Goal: Navigation & Orientation: Understand site structure

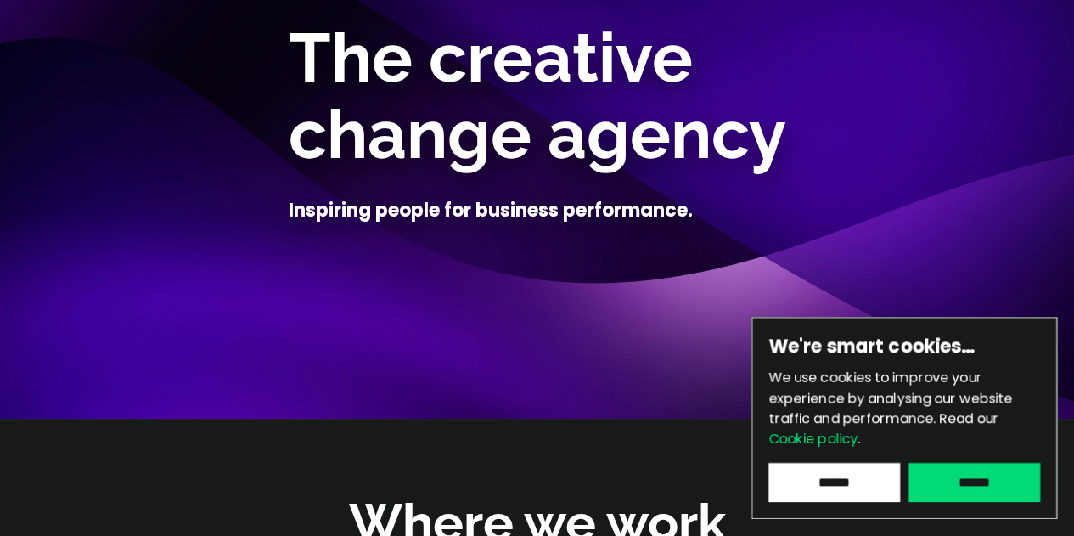
scroll to position [173, 0]
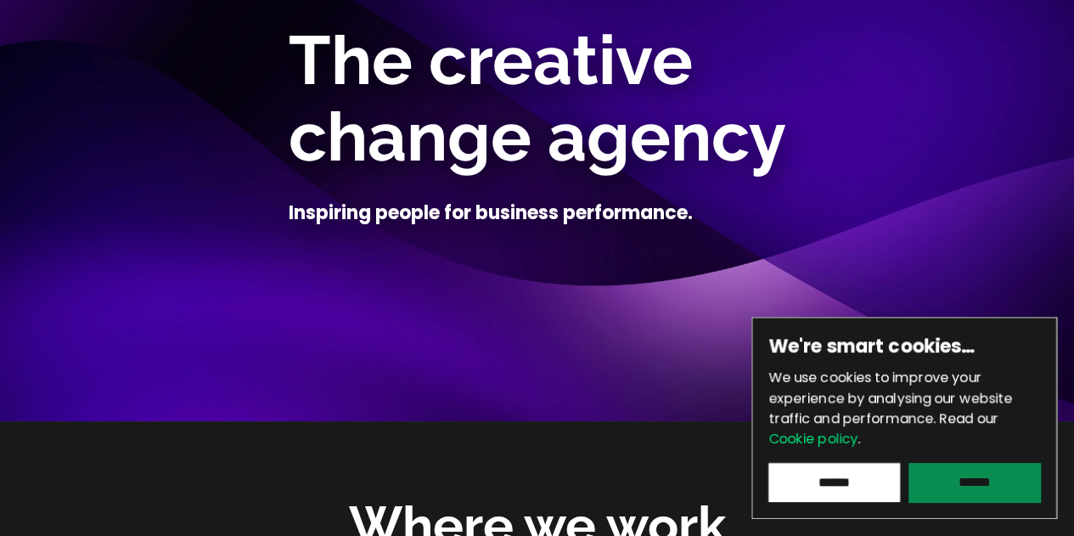
click at [963, 471] on input "******" at bounding box center [974, 482] width 132 height 39
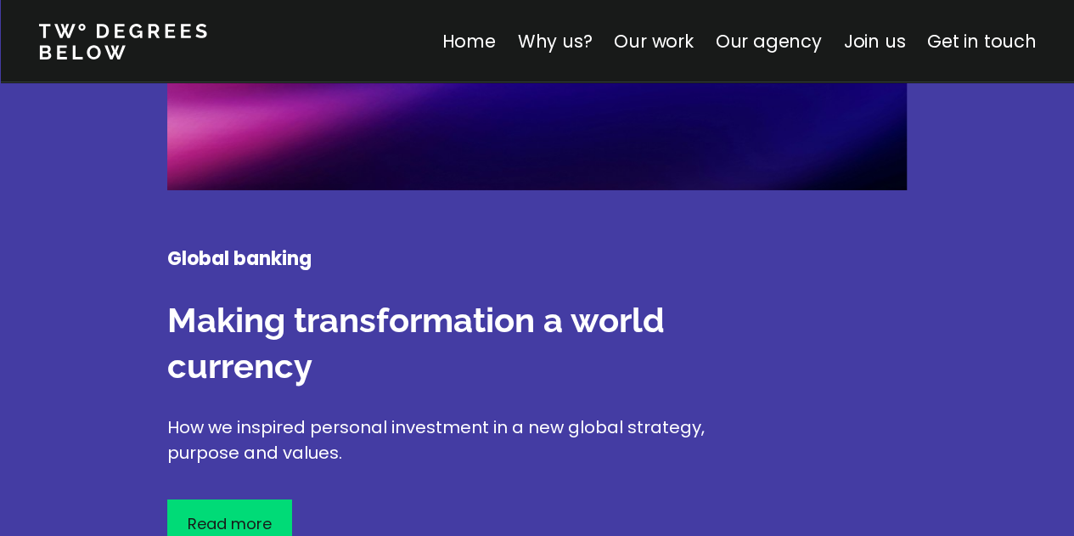
scroll to position [2950, 0]
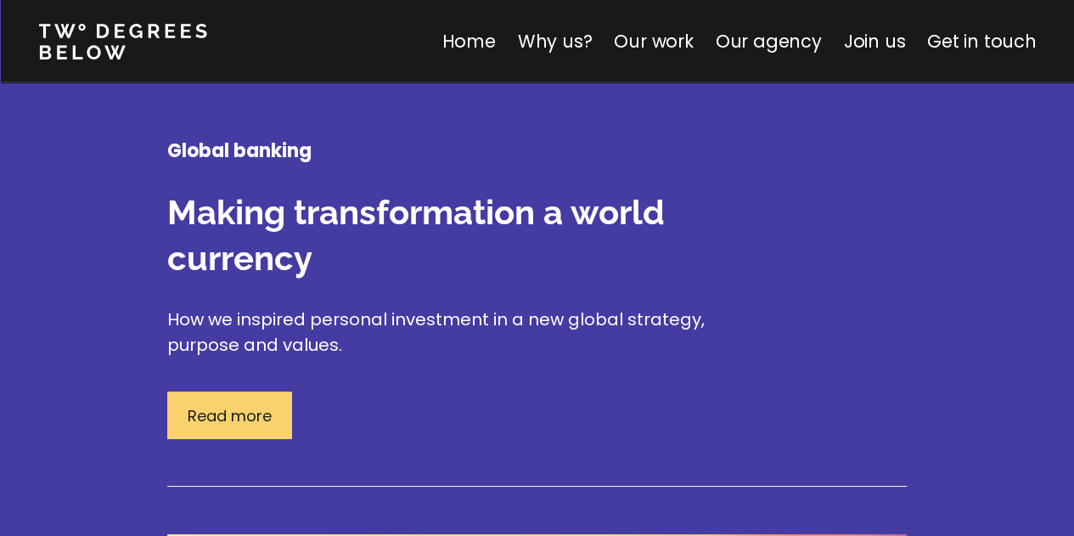
click at [248, 404] on p "Read more" at bounding box center [230, 415] width 84 height 23
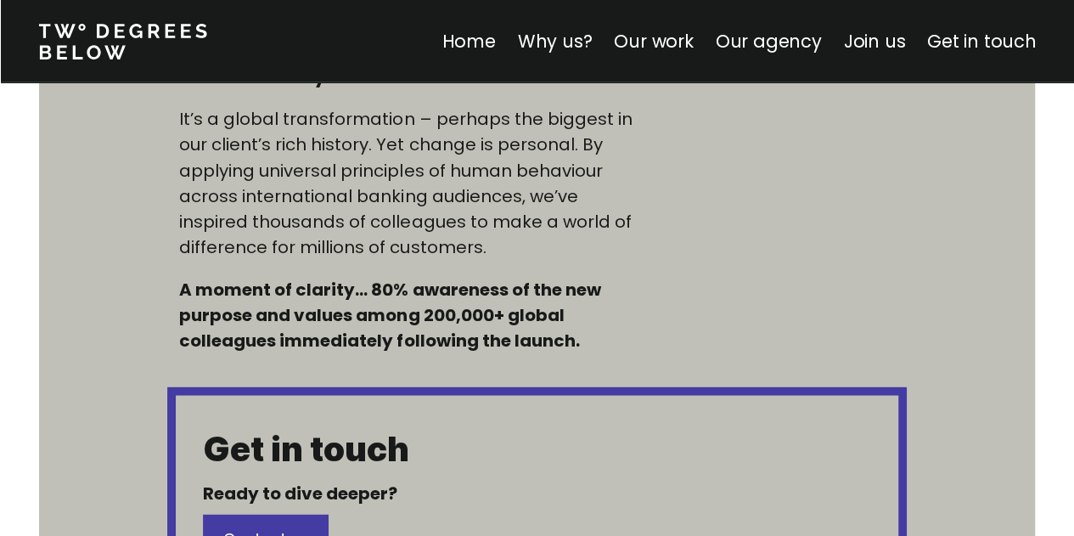
scroll to position [1450, 0]
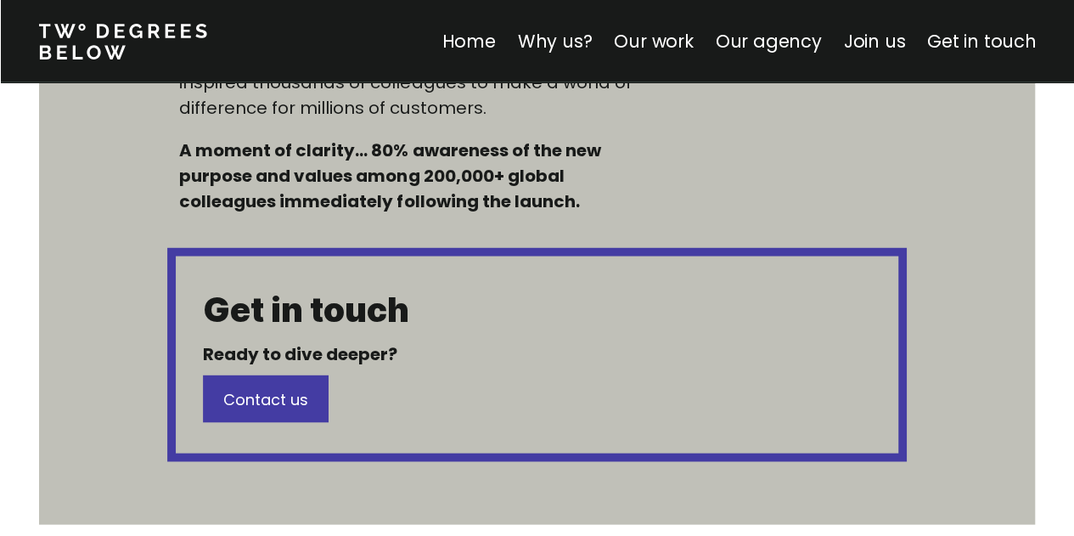
scroll to position [1589, 0]
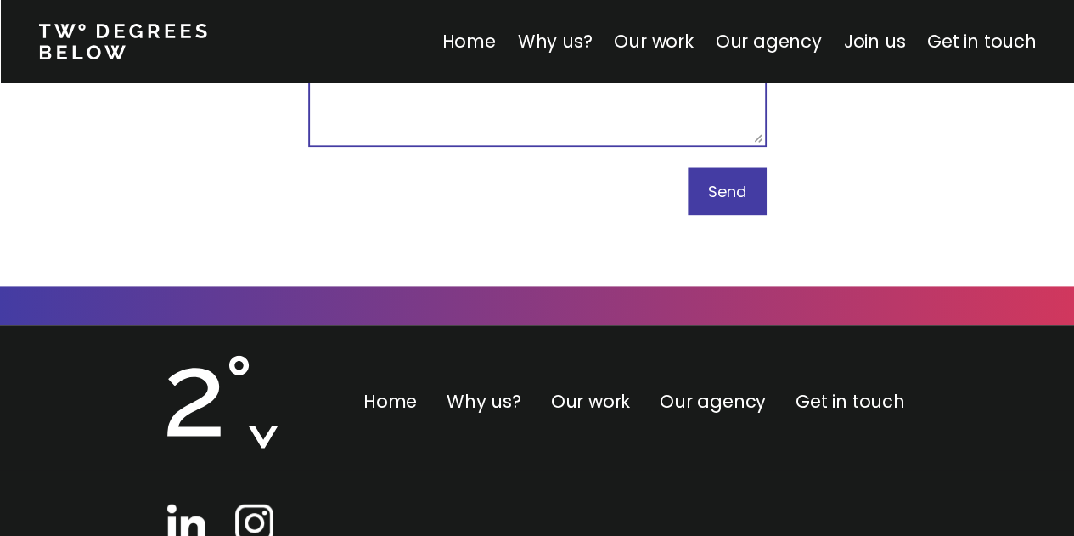
scroll to position [10667, 0]
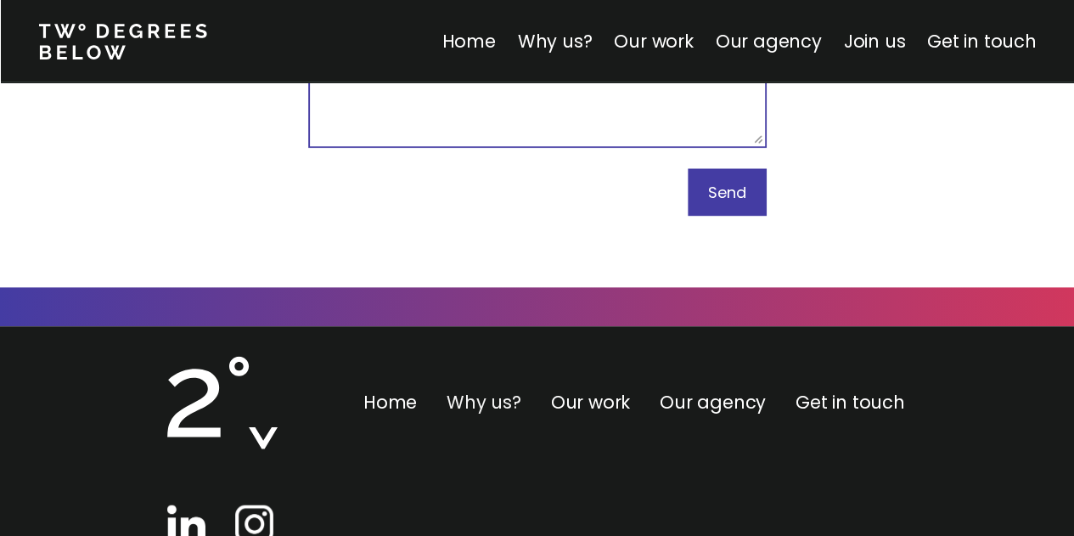
click at [489, 390] on link "Why us?" at bounding box center [483, 402] width 75 height 25
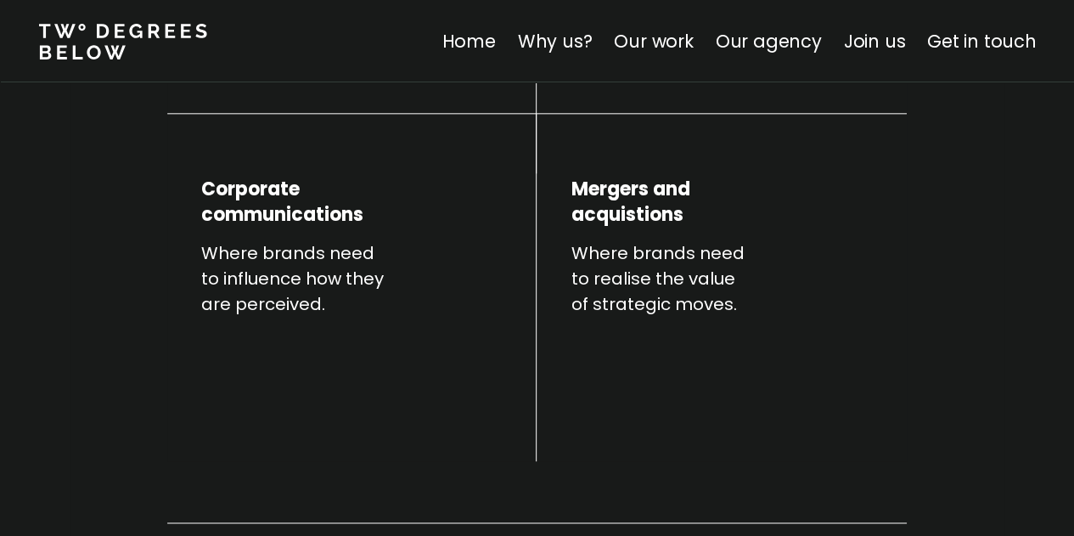
scroll to position [985, 0]
click at [798, 36] on link "Our agency" at bounding box center [768, 41] width 106 height 25
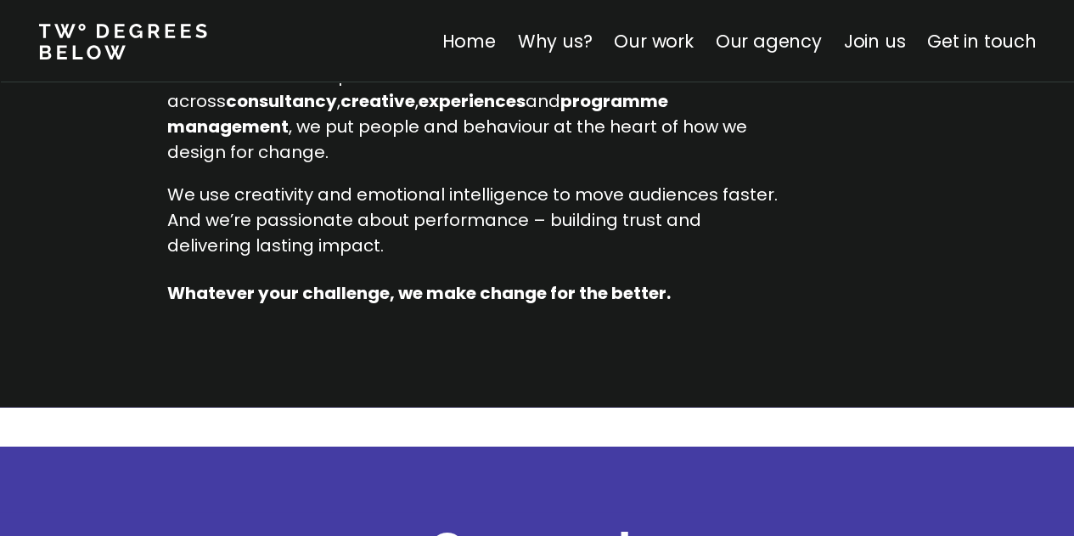
scroll to position [1712, 0]
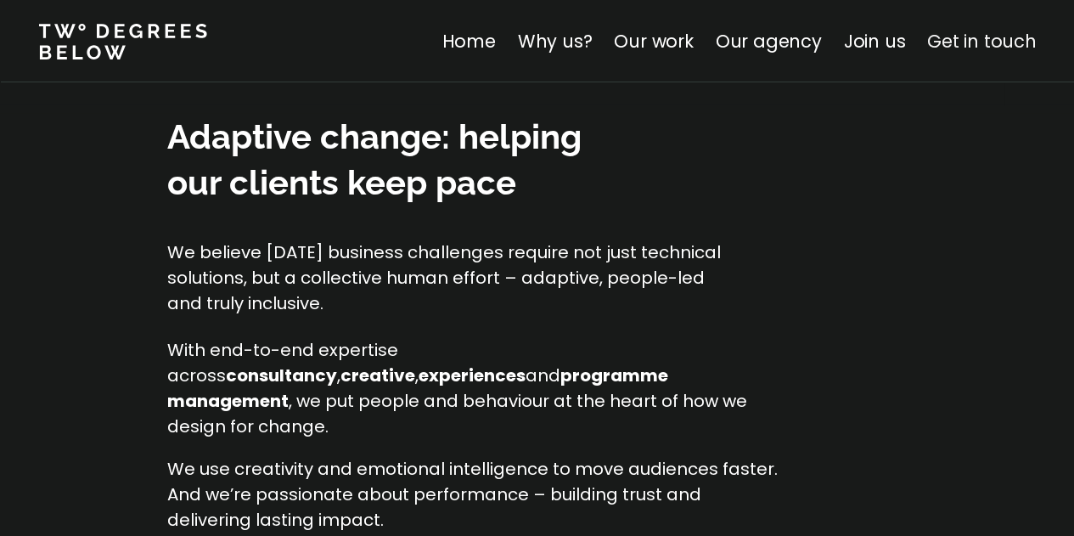
click at [990, 48] on link "Get in touch" at bounding box center [981, 41] width 109 height 25
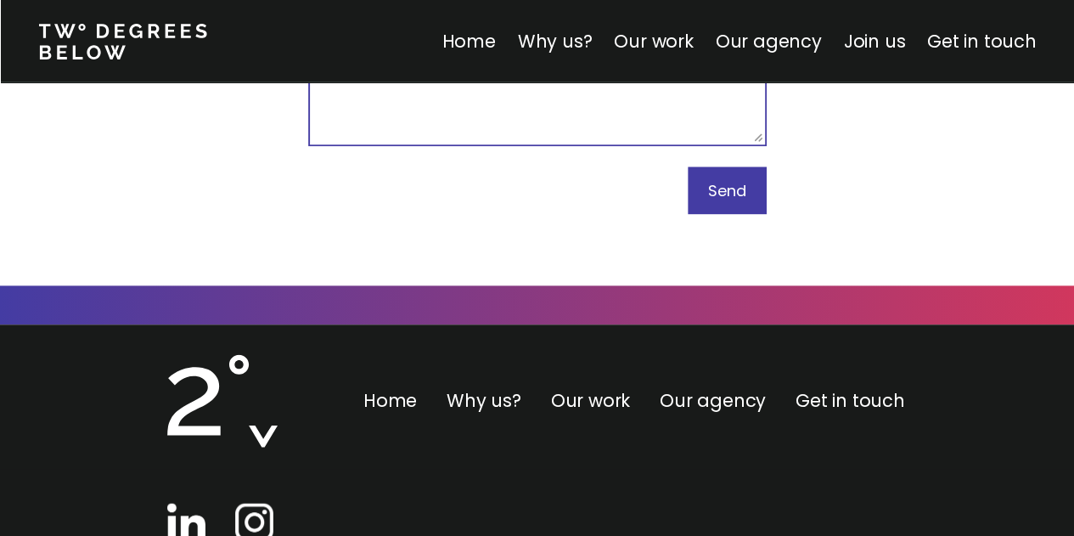
scroll to position [10668, 0]
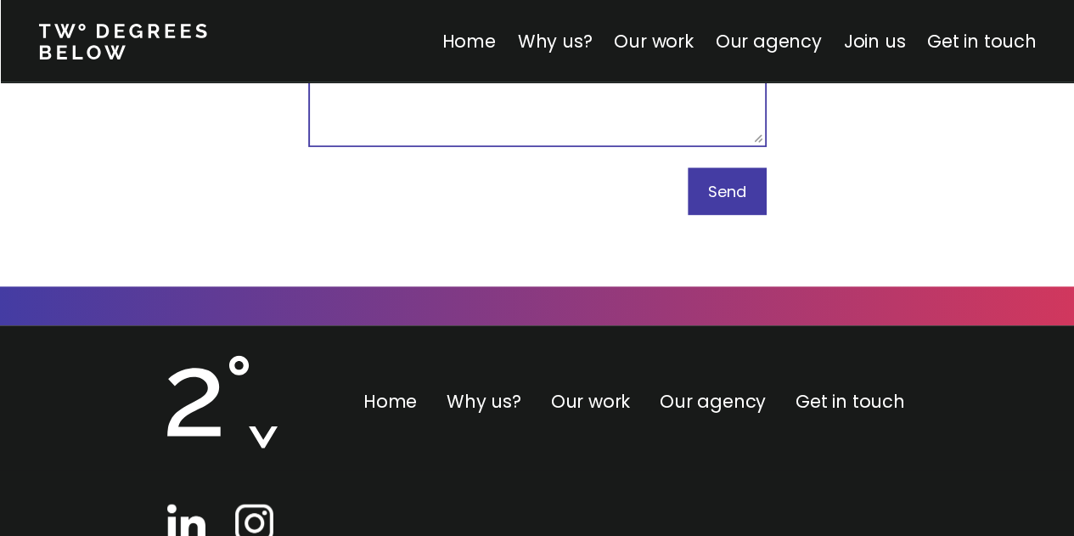
click at [194, 503] on img at bounding box center [186, 522] width 38 height 38
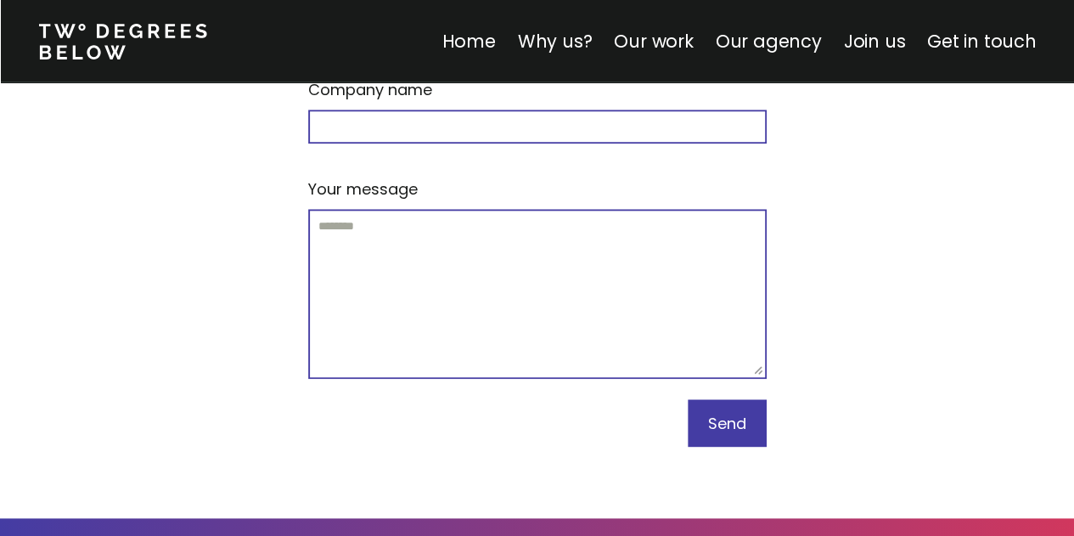
scroll to position [10309, 0]
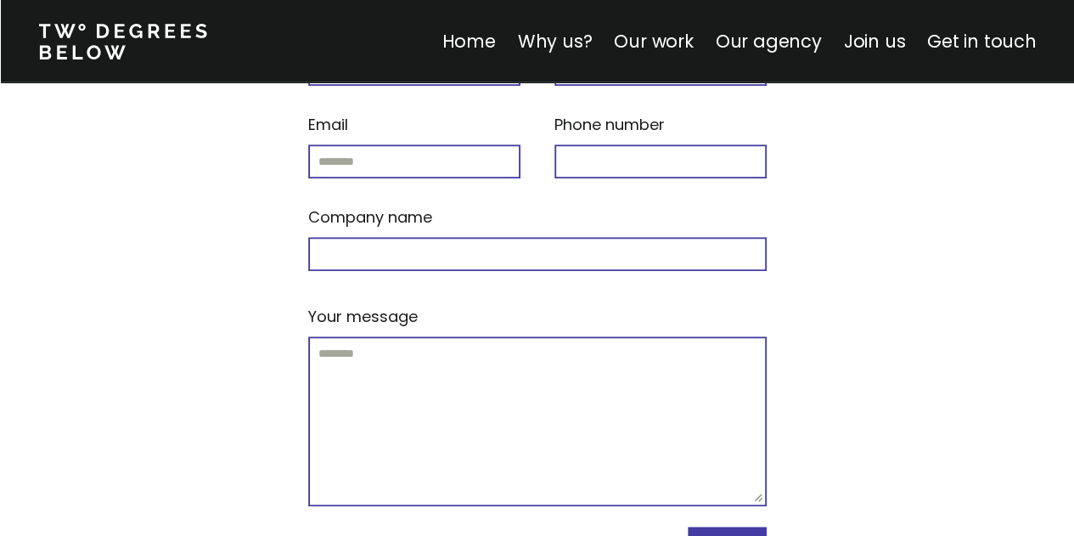
click at [470, 59] on nav "Home Why us? Our work Our agency Join us Get in touch" at bounding box center [537, 41] width 1074 height 82
click at [494, 36] on link "Home" at bounding box center [467, 41] width 53 height 25
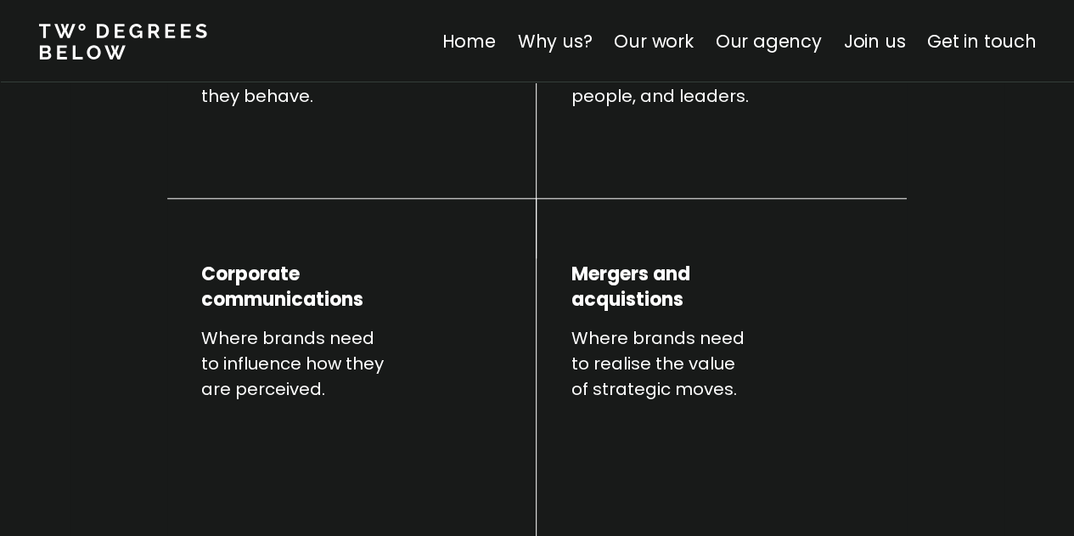
scroll to position [901, 0]
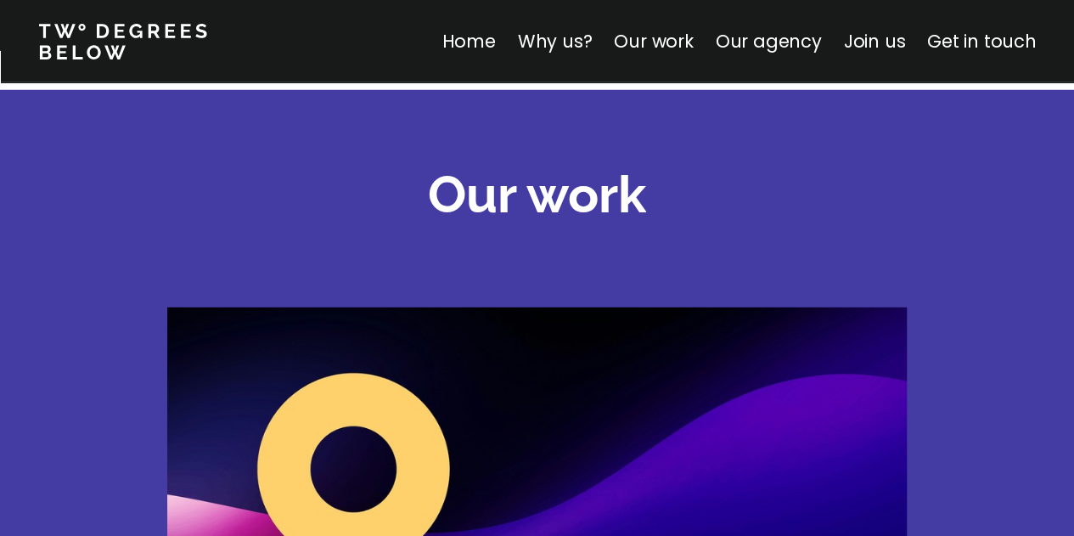
scroll to position [2063, 0]
